Goal: Task Accomplishment & Management: Manage account settings

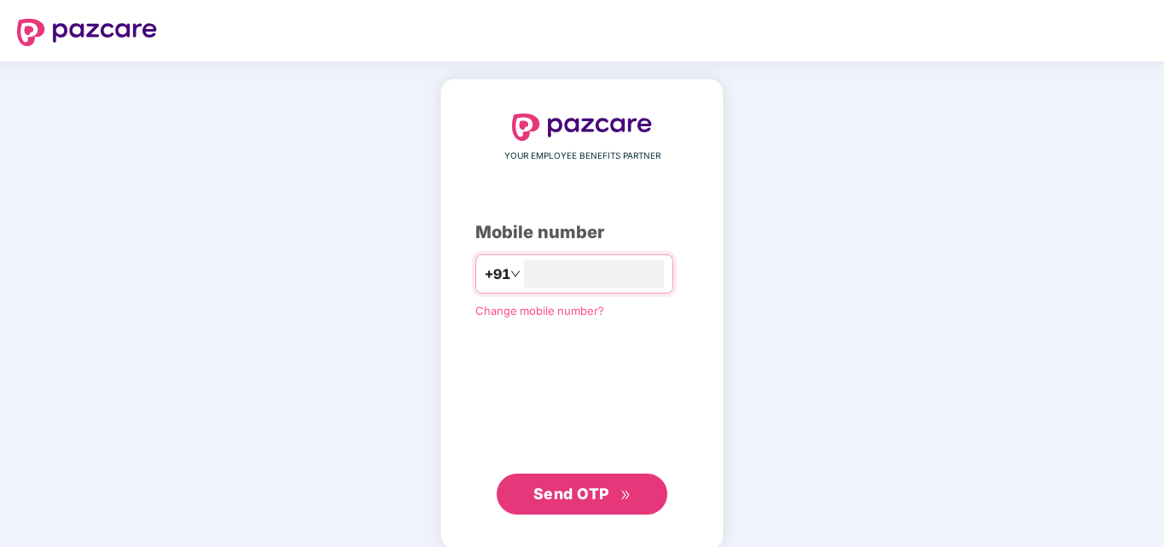
type input "**********"
click at [592, 500] on span "Send OTP" at bounding box center [571, 492] width 76 height 18
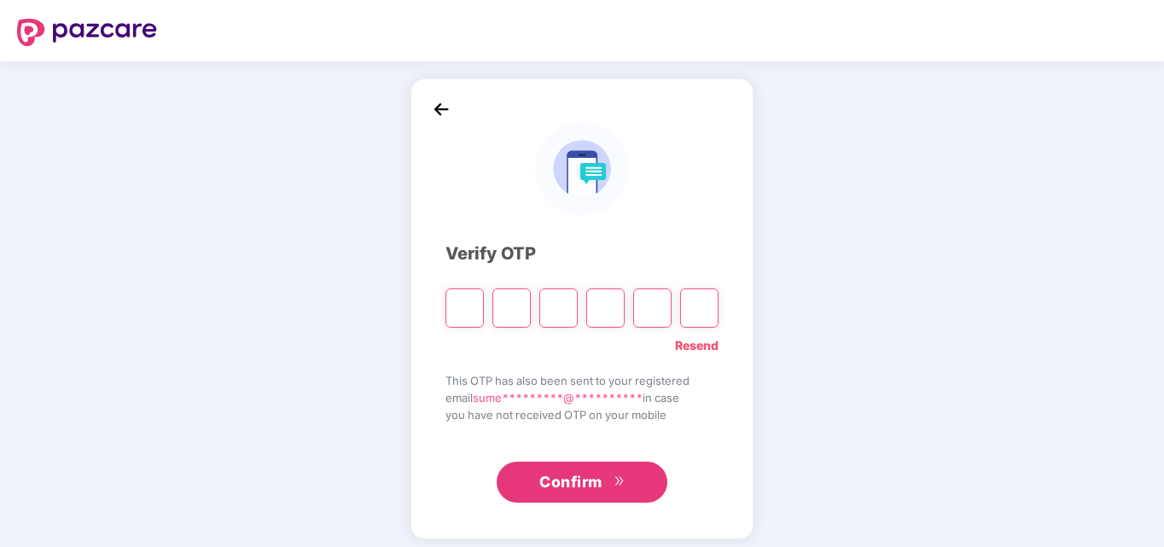
type input "*"
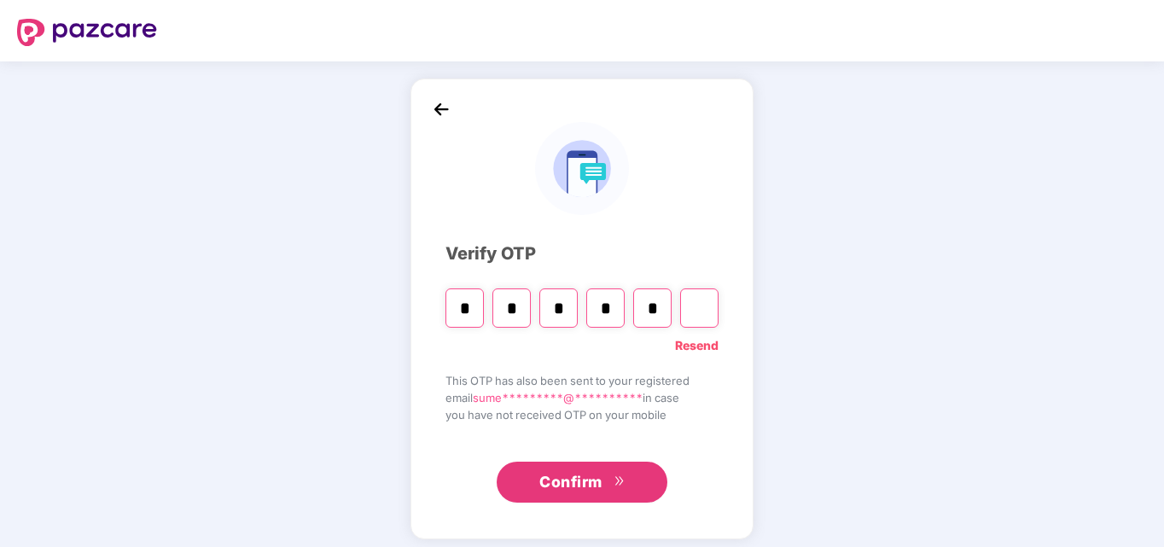
type input "*"
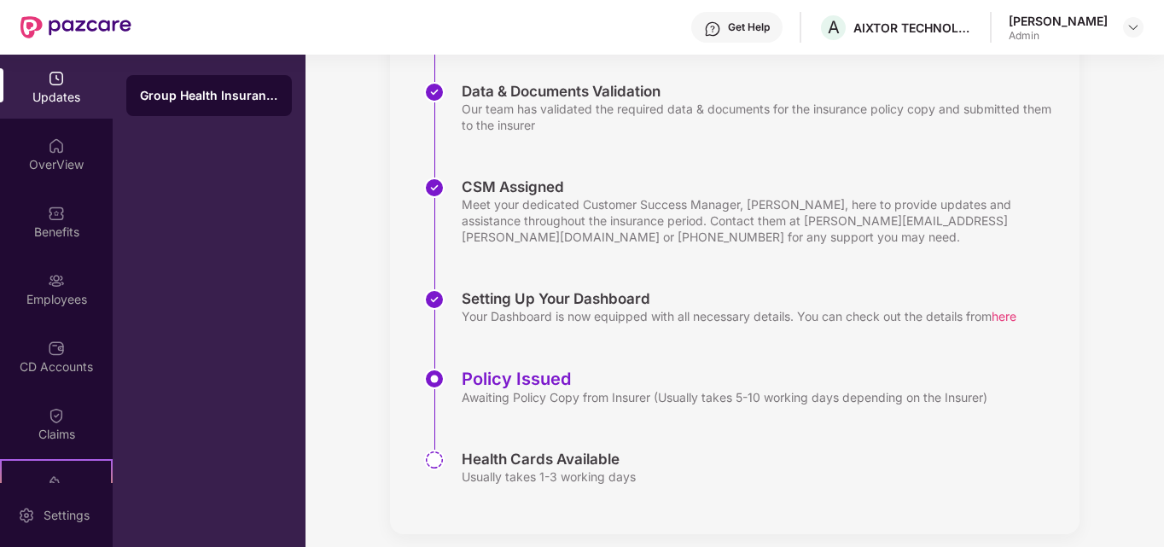
scroll to position [360, 0]
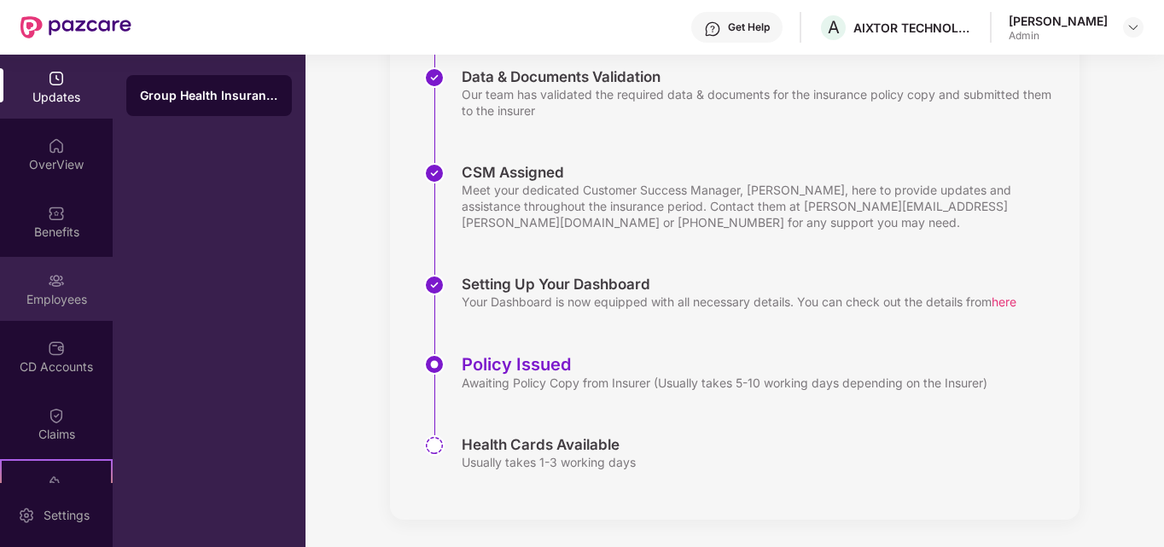
click at [32, 300] on div "Employees" at bounding box center [56, 299] width 113 height 17
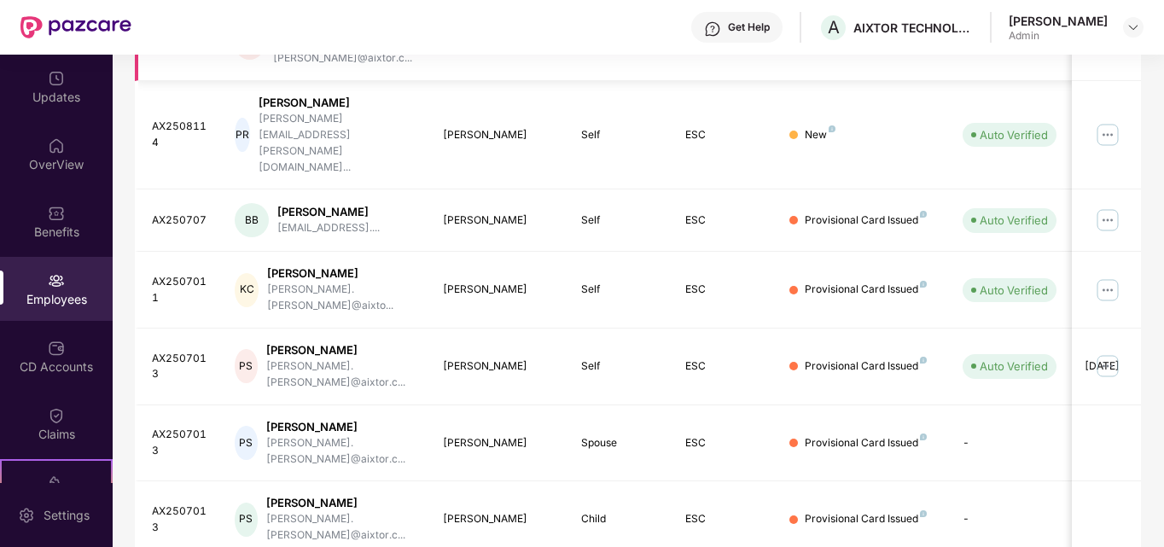
scroll to position [516, 0]
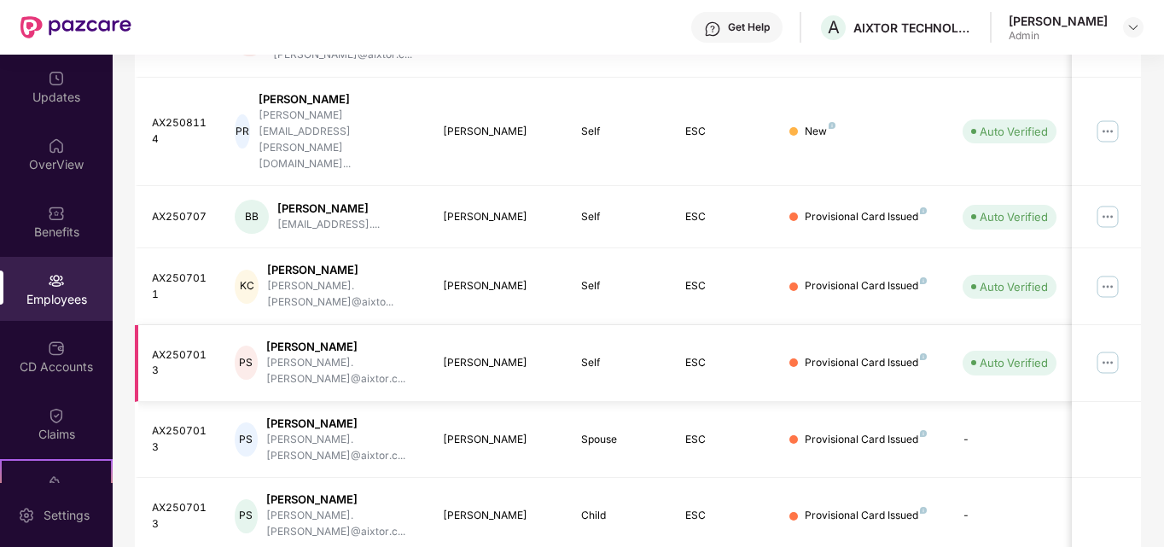
click at [1108, 349] on img at bounding box center [1107, 362] width 27 height 27
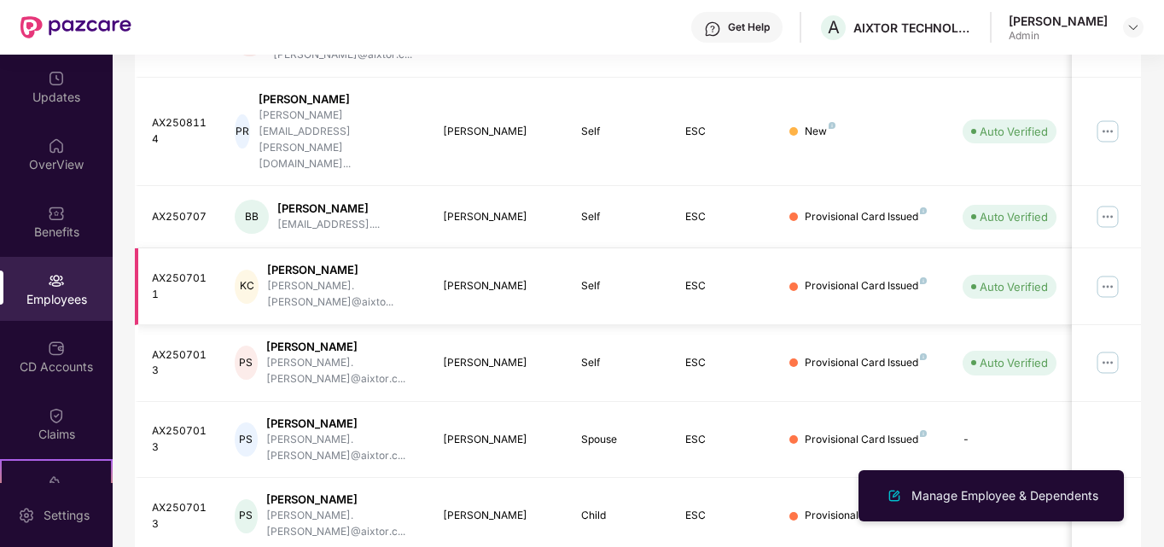
scroll to position [0, 0]
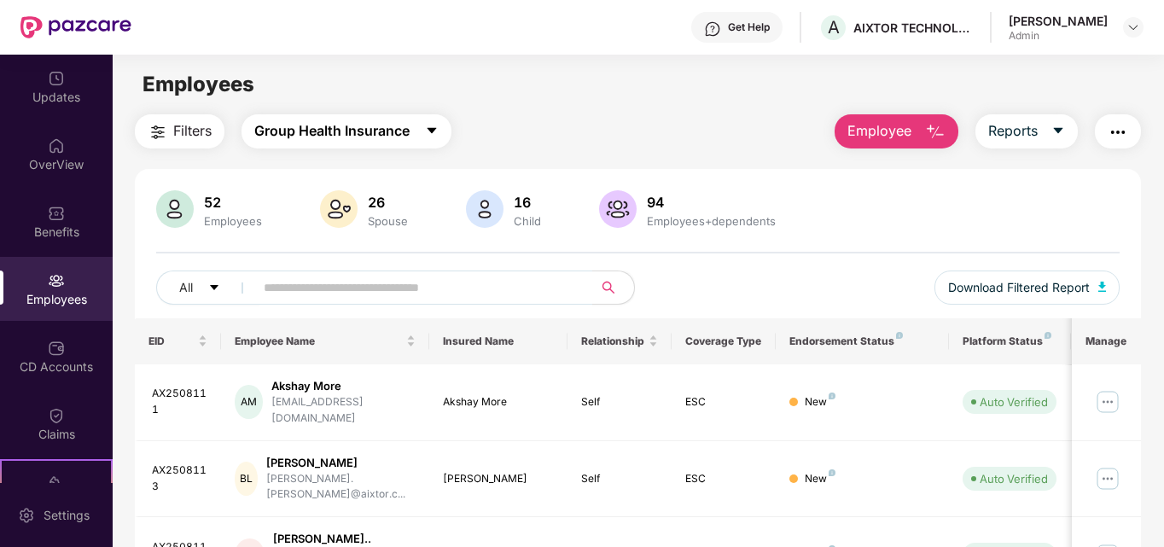
click at [318, 139] on span "Group Health Insurance" at bounding box center [331, 130] width 155 height 21
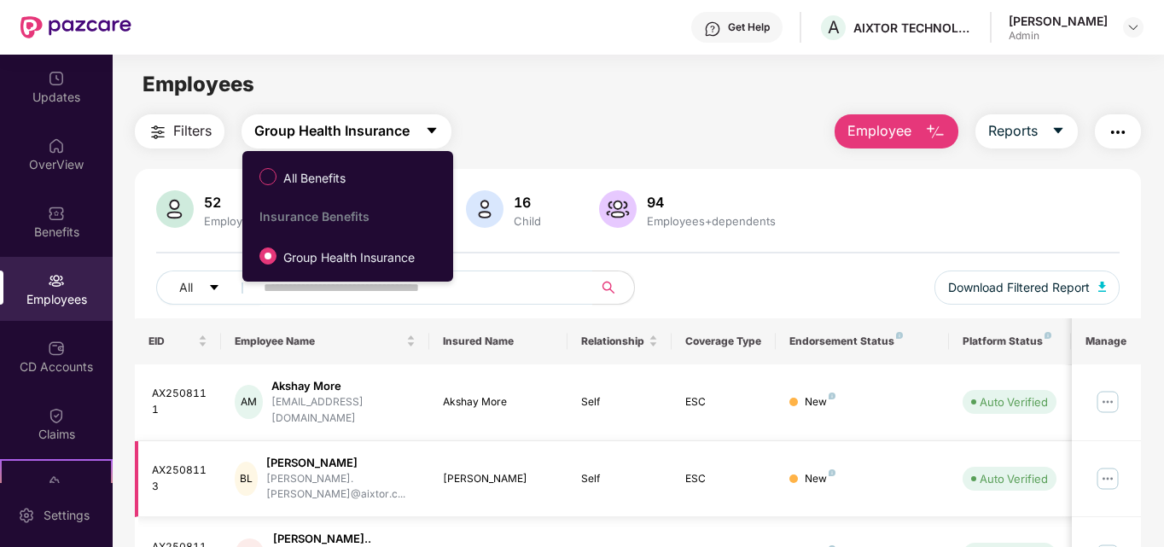
scroll to position [516, 0]
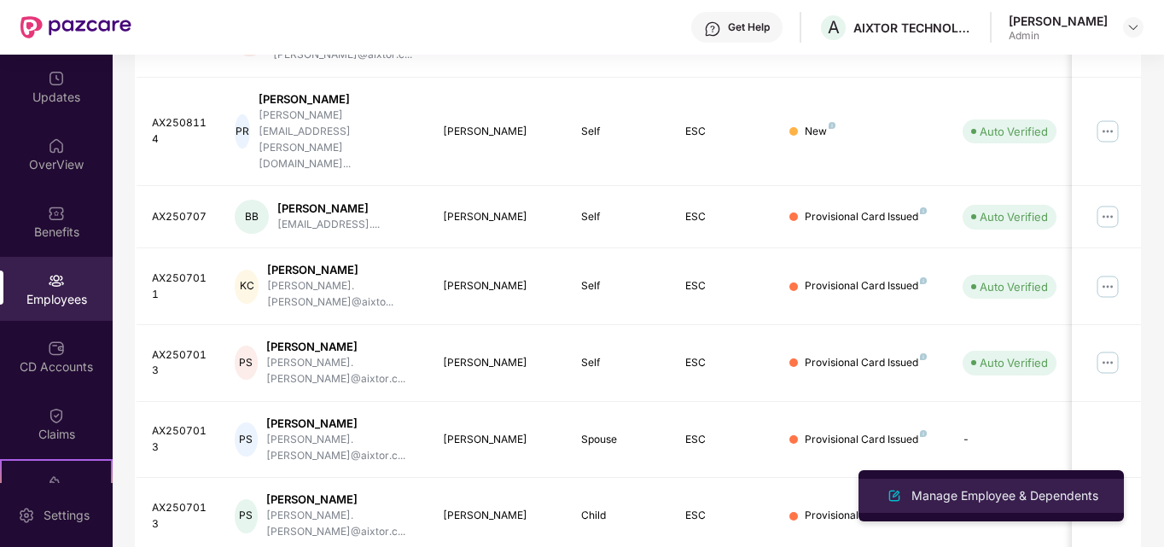
click at [1010, 495] on div "Manage Employee & Dependents" at bounding box center [1005, 495] width 194 height 19
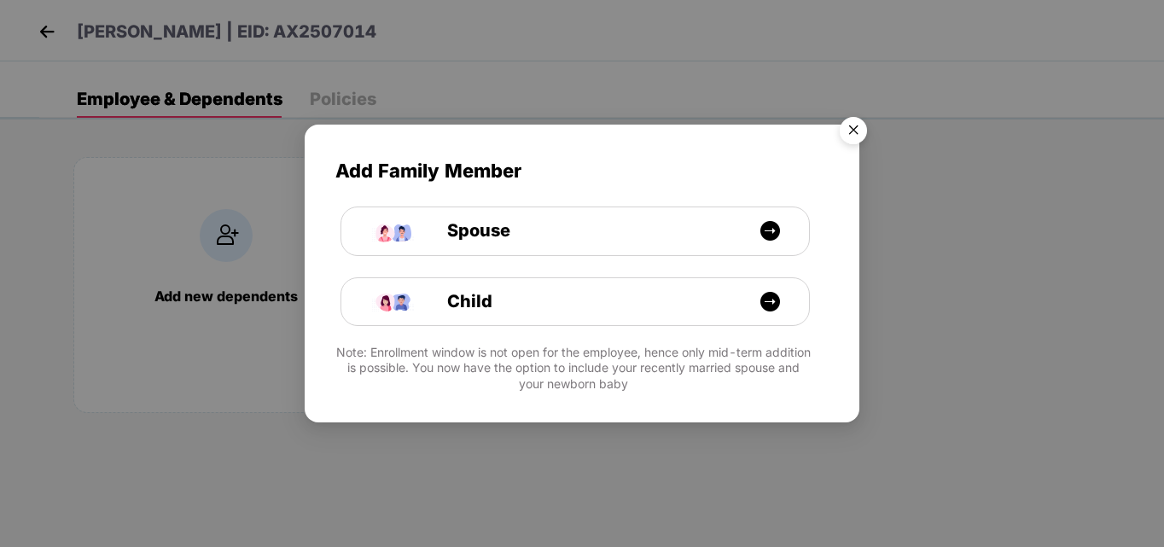
click at [847, 134] on img "Close" at bounding box center [853, 133] width 48 height 48
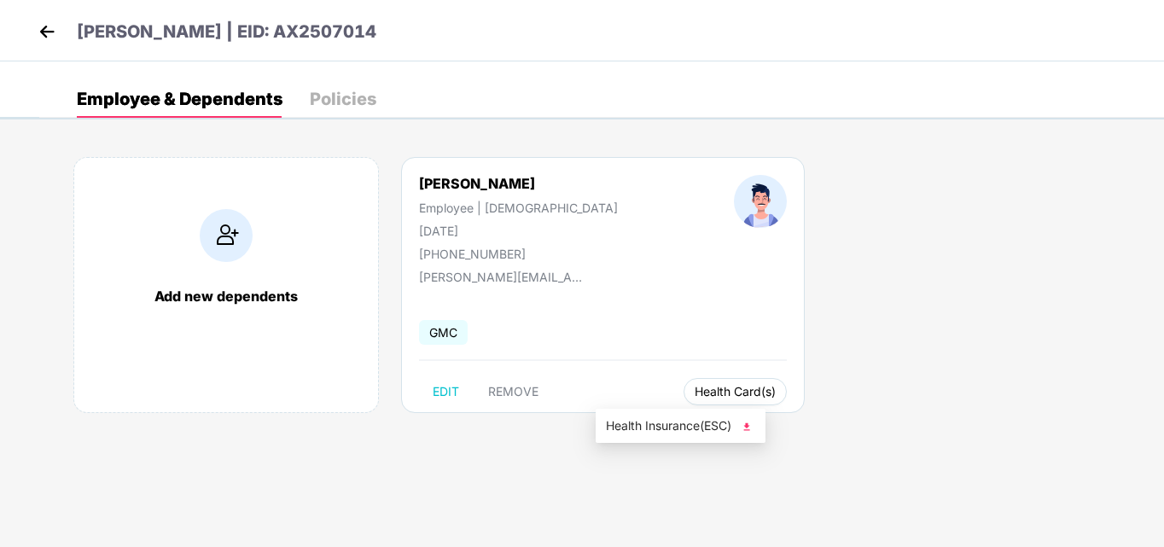
click at [695, 396] on span "Health Card(s)" at bounding box center [735, 391] width 81 height 9
click at [336, 106] on div "Policies" at bounding box center [343, 98] width 67 height 17
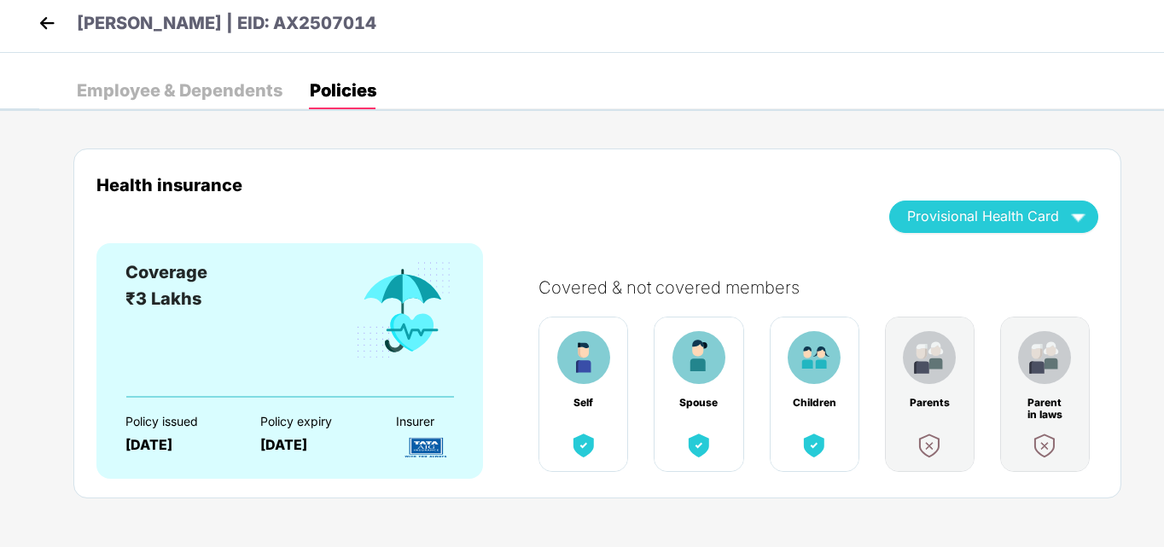
scroll to position [16, 0]
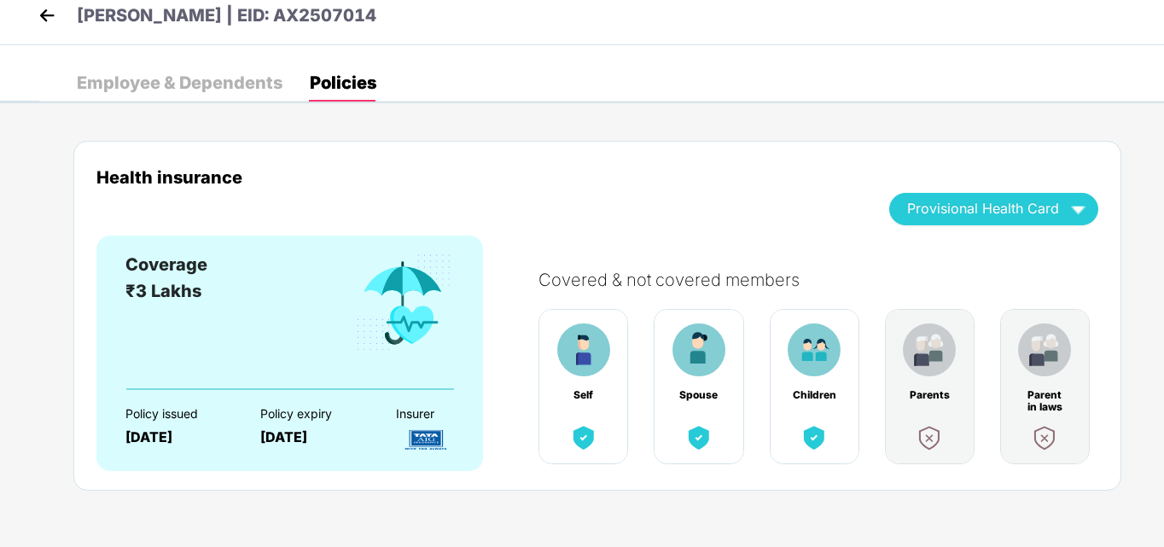
click at [167, 85] on div "Employee & Dependents" at bounding box center [180, 82] width 206 height 17
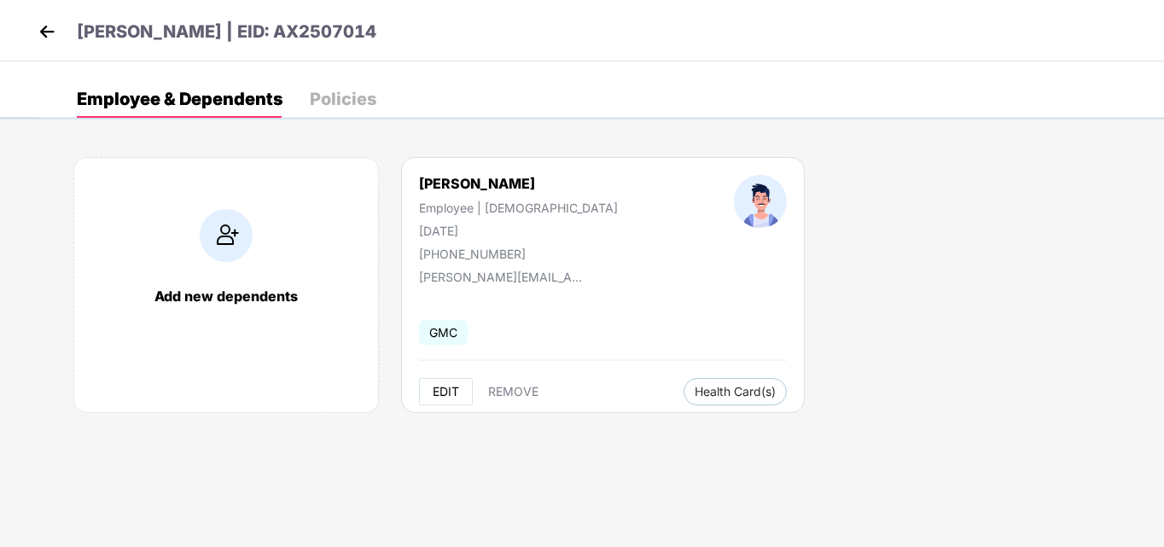
click at [450, 388] on span "EDIT" at bounding box center [446, 392] width 26 height 14
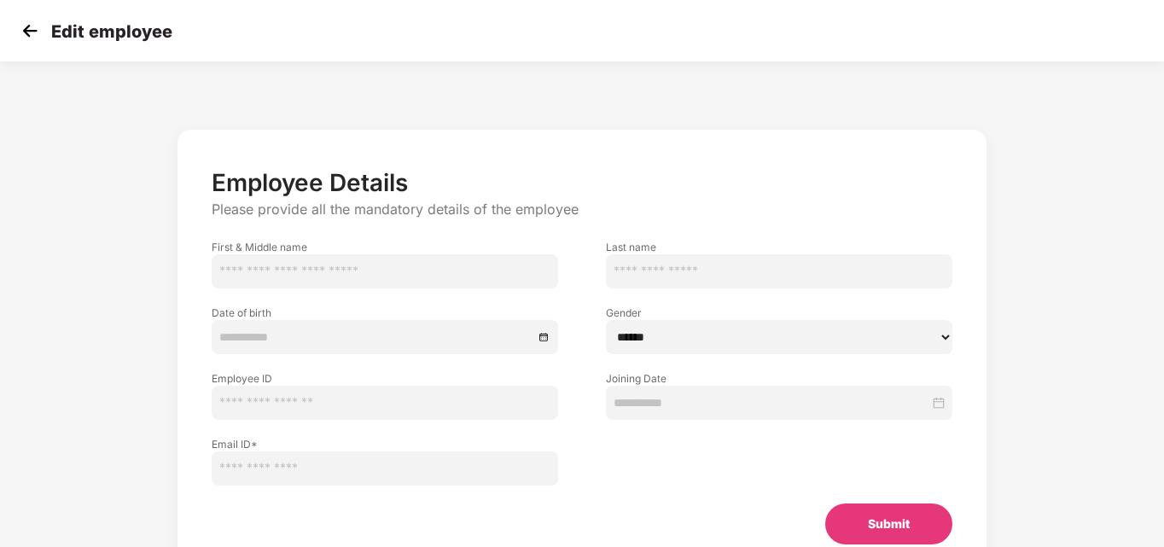
type input "*******"
type input "*****"
type input "**********"
select select "****"
type input "*********"
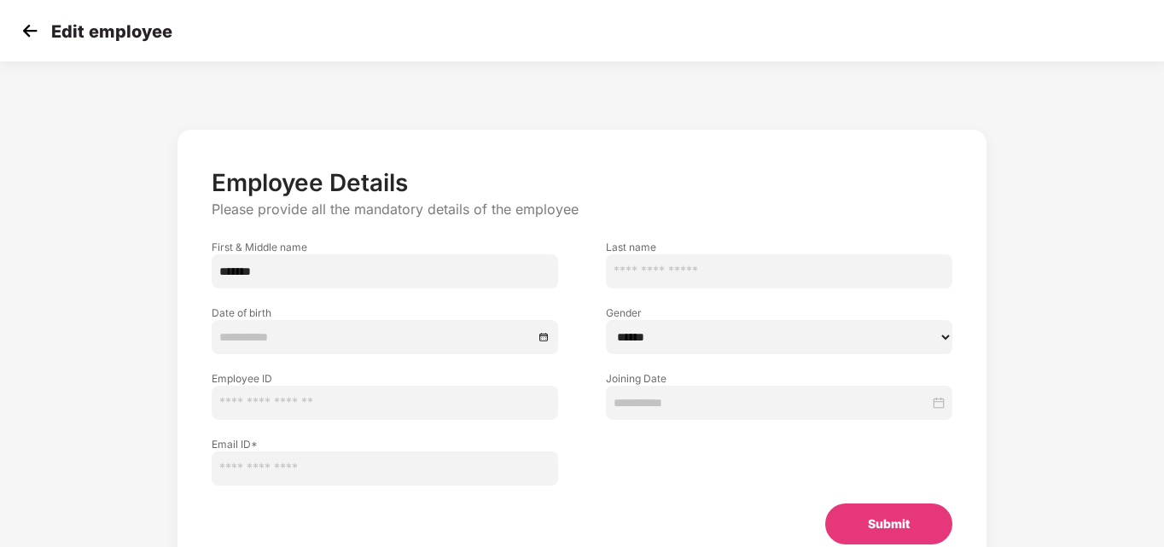
type input "**********"
click at [31, 32] on img at bounding box center [30, 31] width 26 height 26
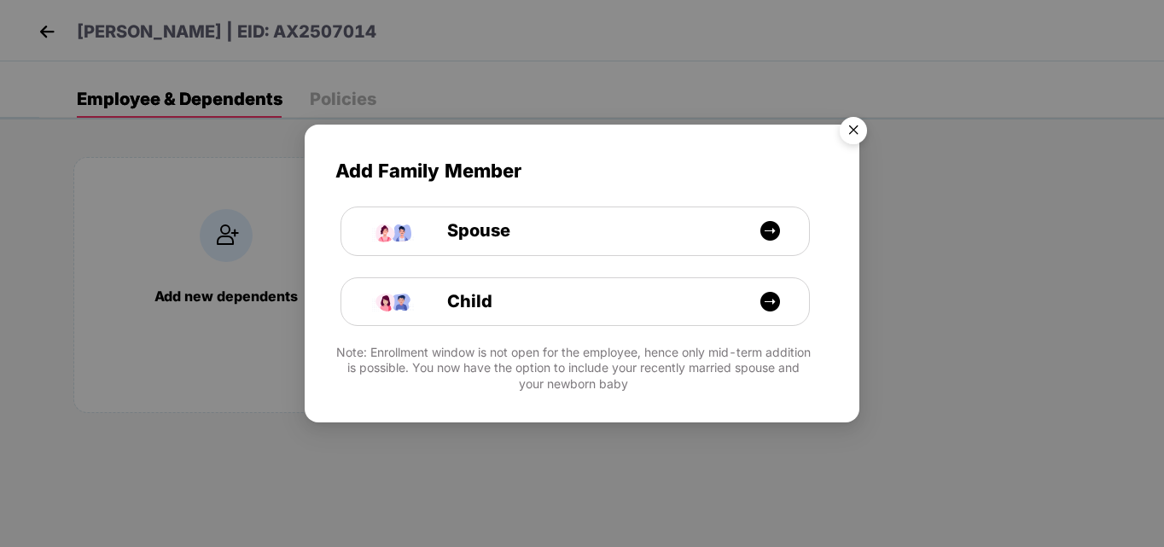
click at [865, 124] on img "Close" at bounding box center [853, 133] width 48 height 48
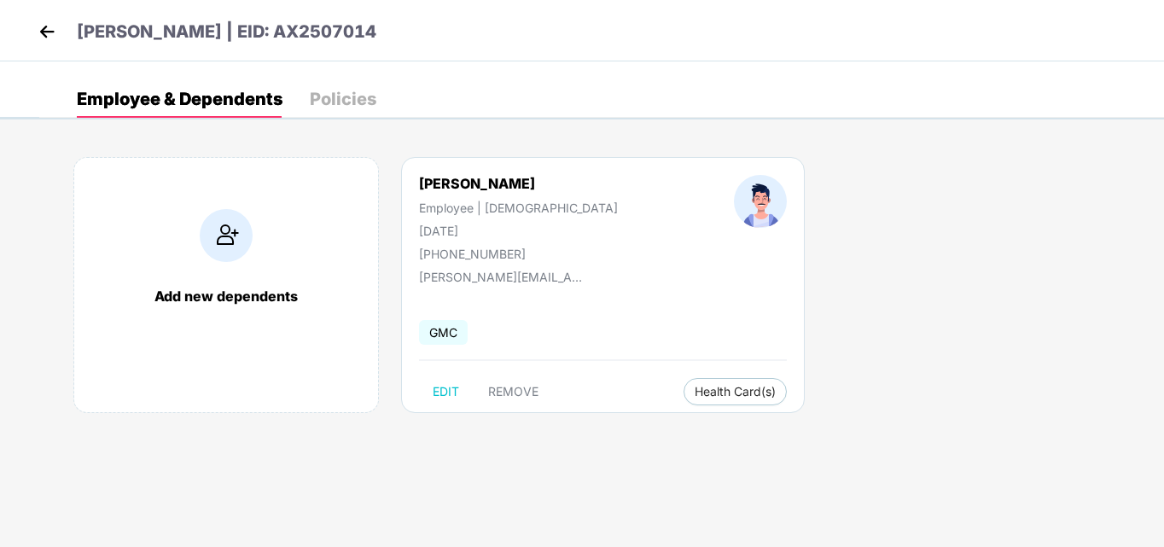
click at [40, 34] on img at bounding box center [47, 32] width 26 height 26
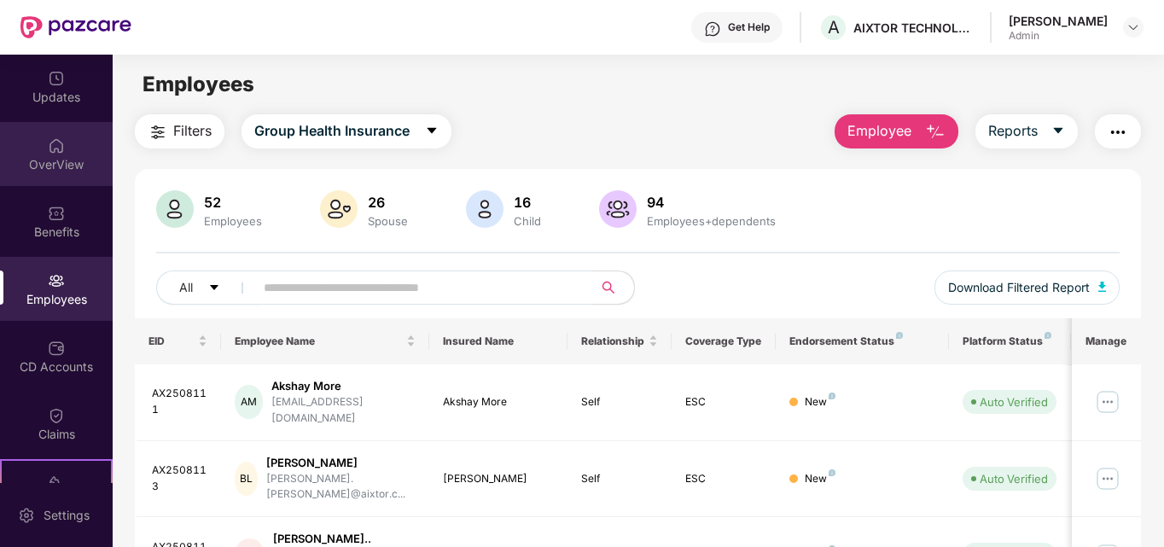
click at [49, 161] on div "OverView" at bounding box center [56, 164] width 113 height 17
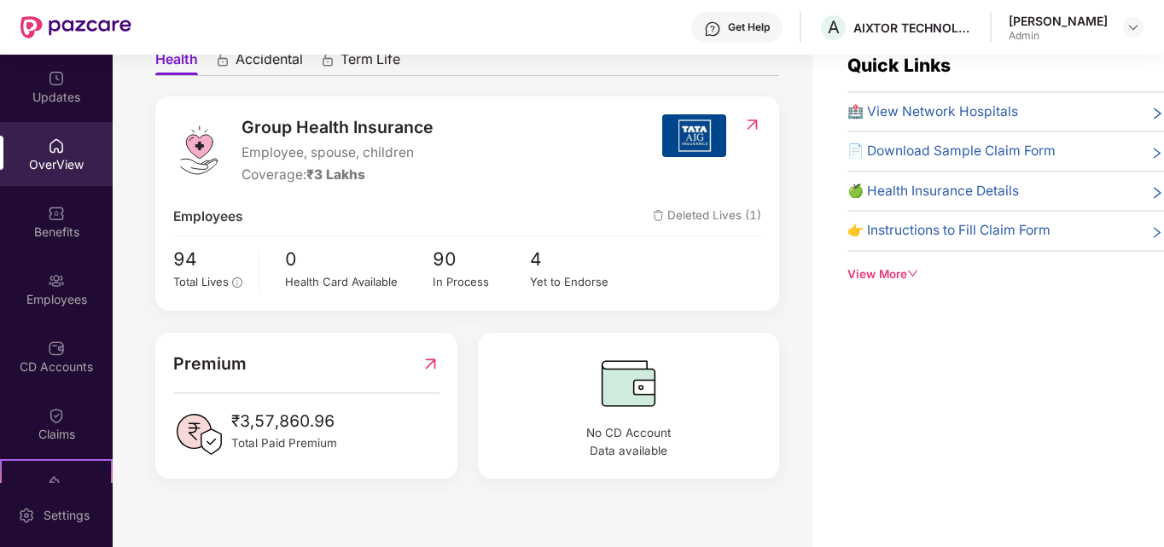
scroll to position [55, 0]
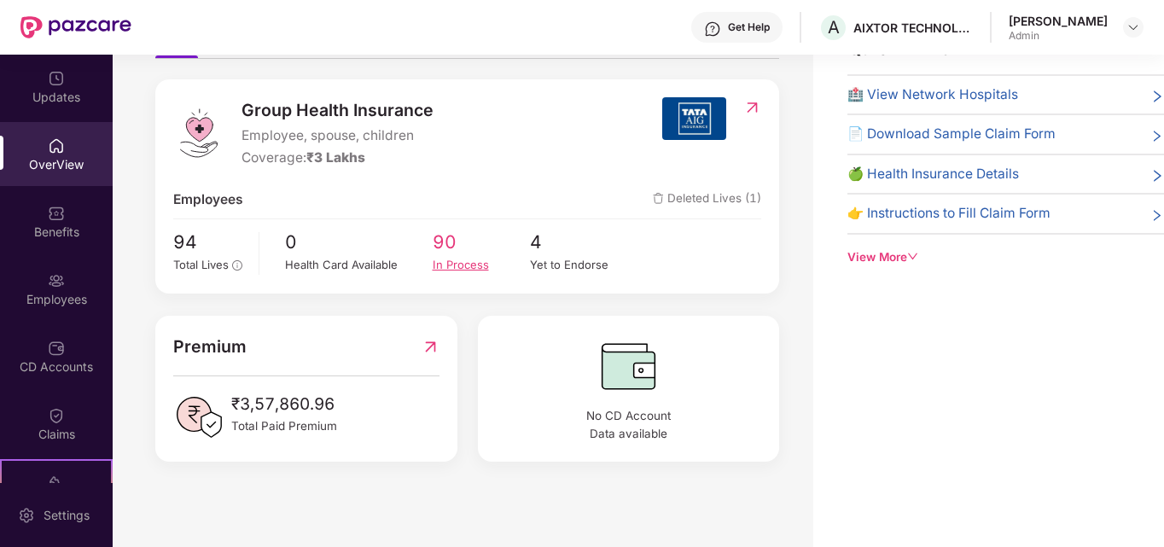
click at [455, 267] on div "In Process" at bounding box center [482, 265] width 98 height 18
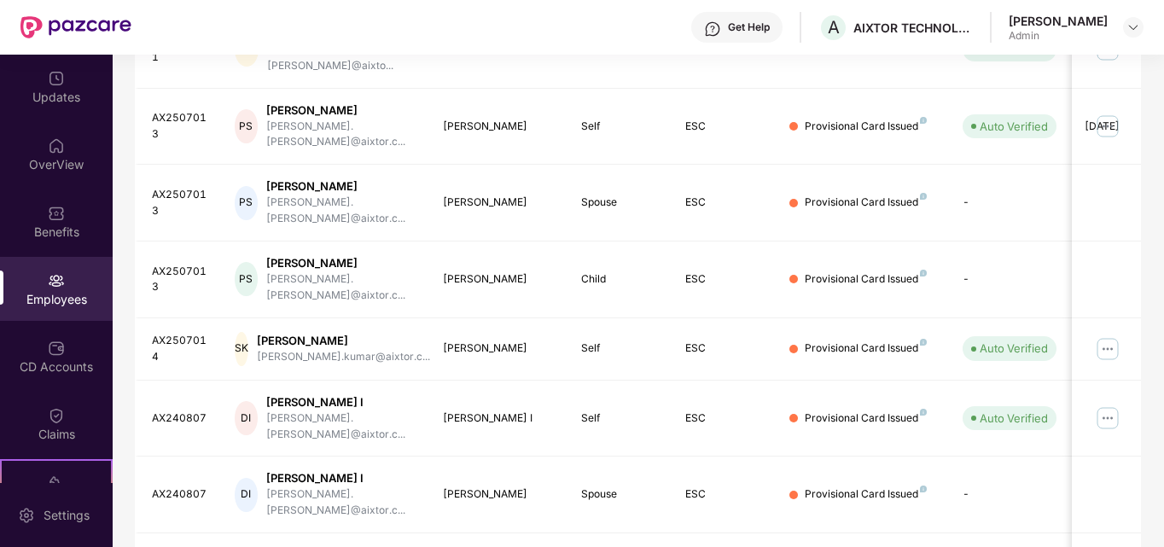
scroll to position [502, 0]
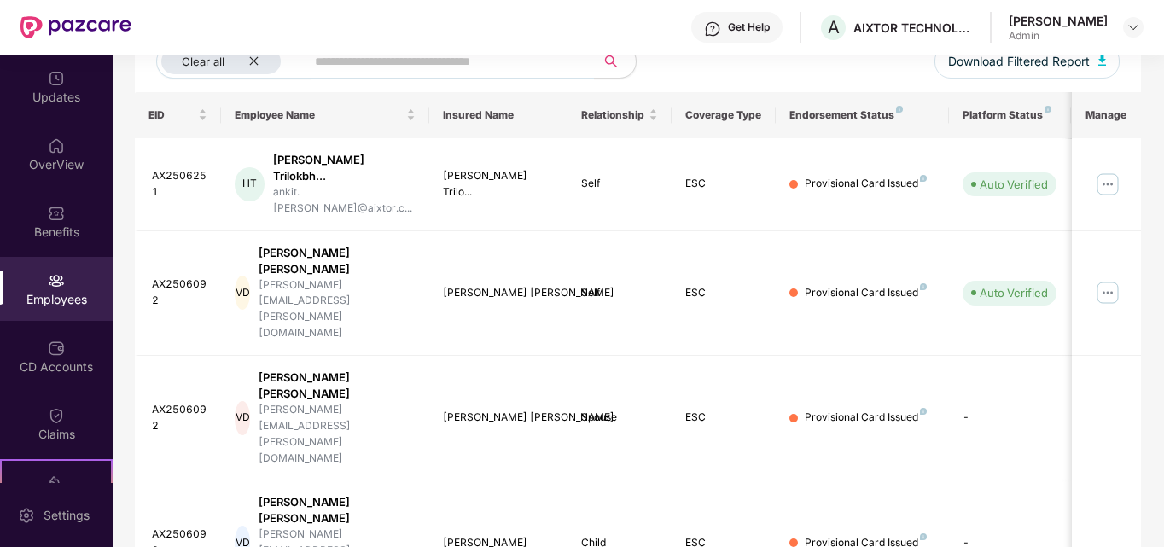
scroll to position [10, 0]
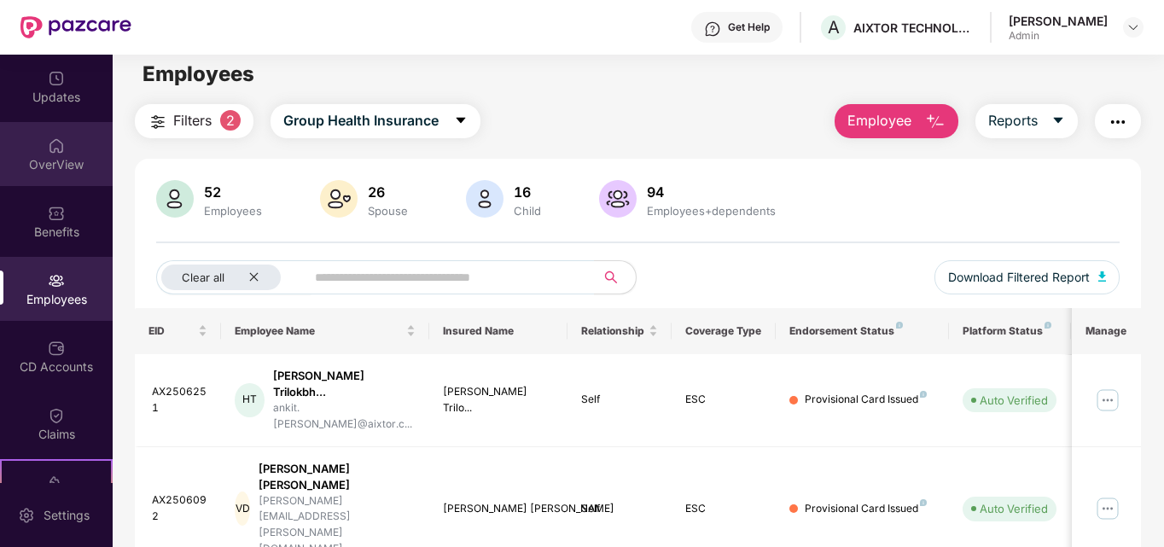
click at [51, 163] on div "OverView" at bounding box center [56, 164] width 113 height 17
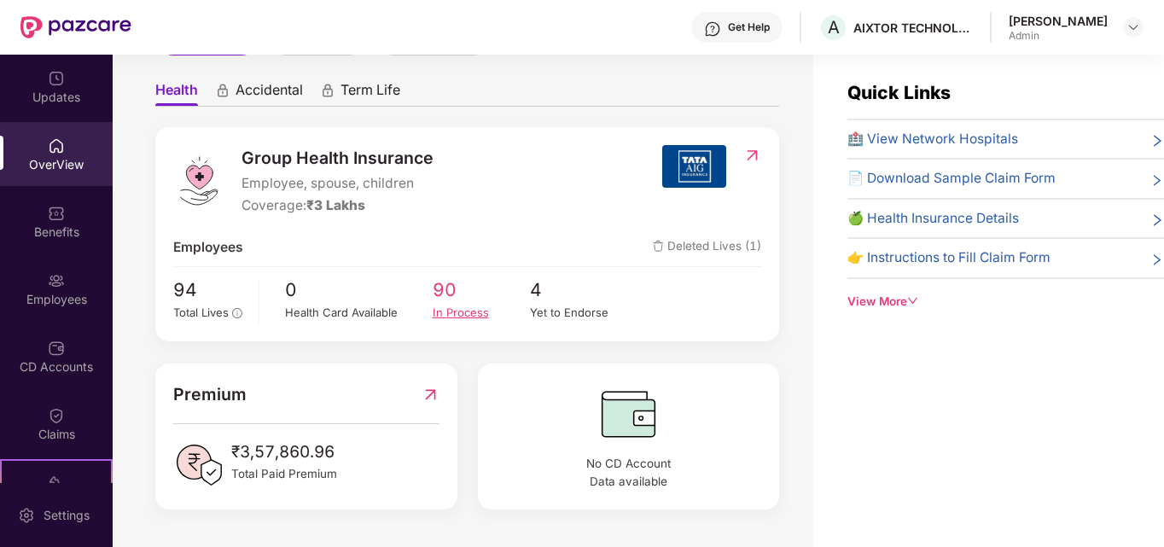
scroll to position [137, 0]
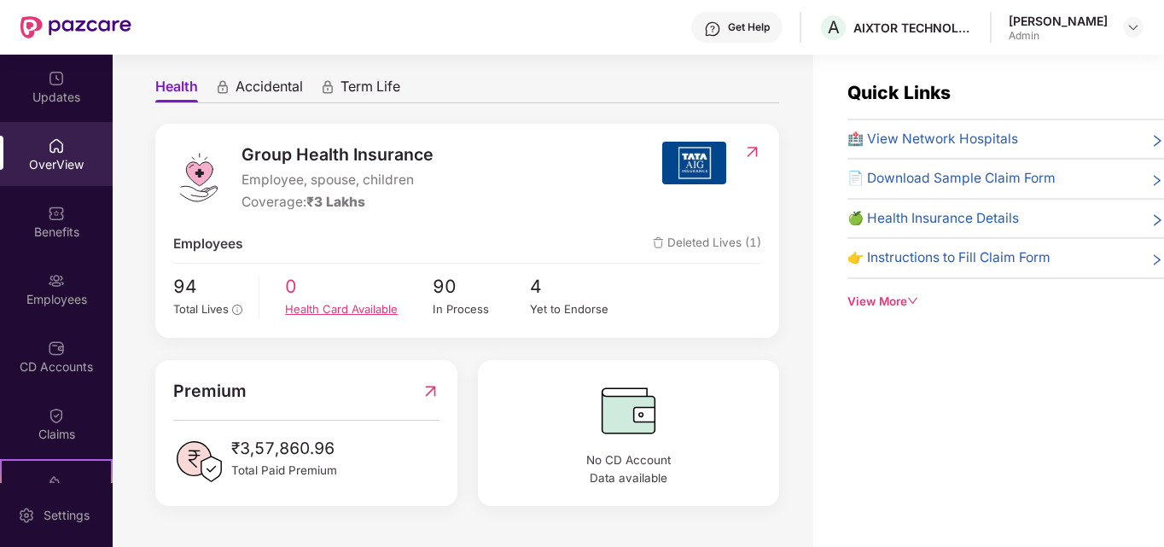
click at [304, 290] on span "0" at bounding box center [358, 286] width 147 height 28
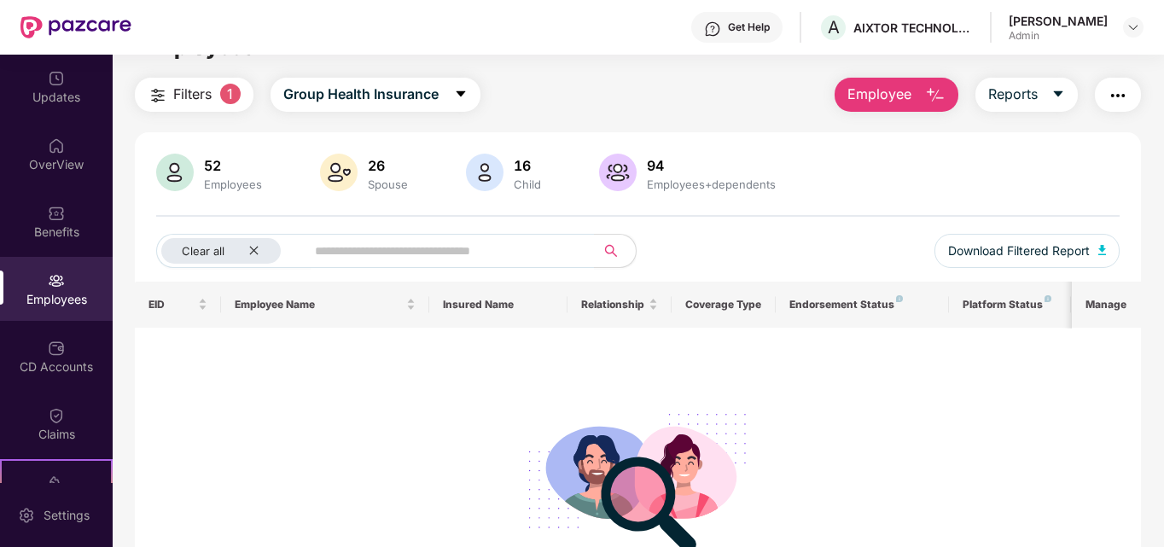
scroll to position [38, 0]
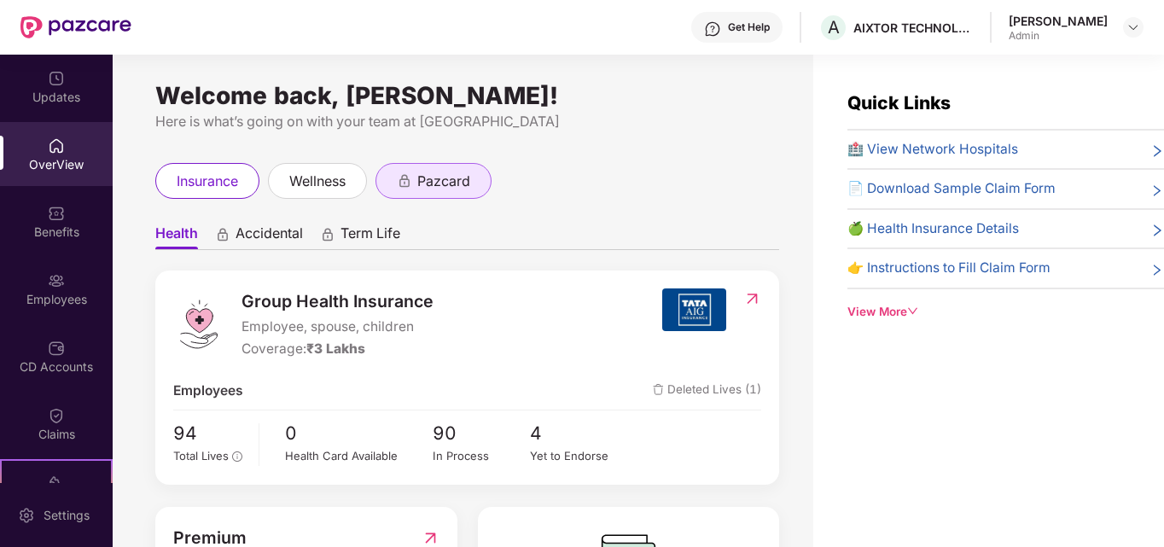
click at [465, 198] on div "pazcard" at bounding box center [433, 181] width 116 height 36
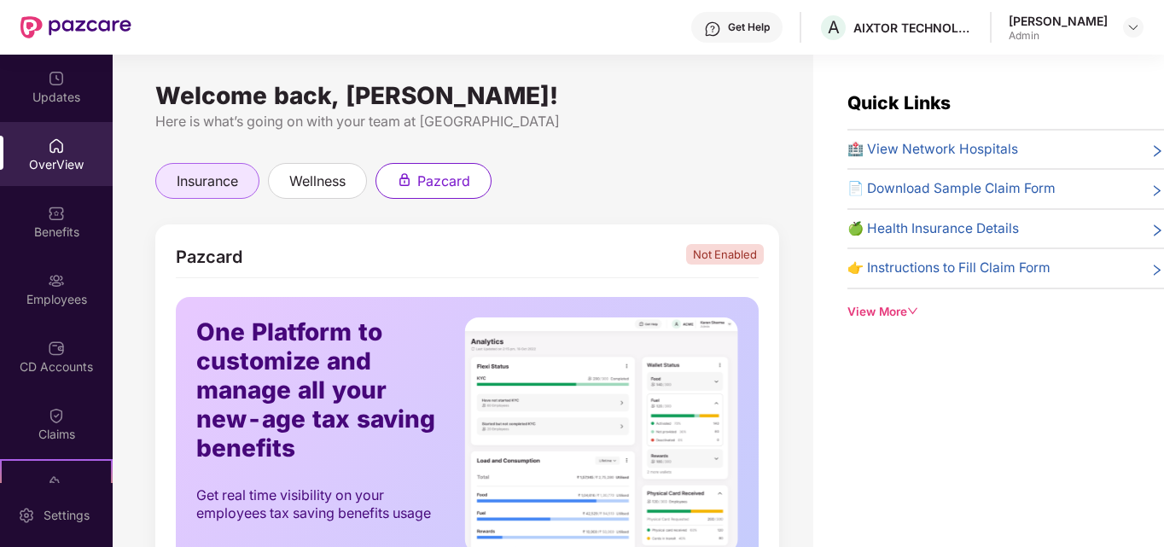
click at [189, 175] on span "insurance" at bounding box center [207, 181] width 61 height 21
